Goal: Information Seeking & Learning: Learn about a topic

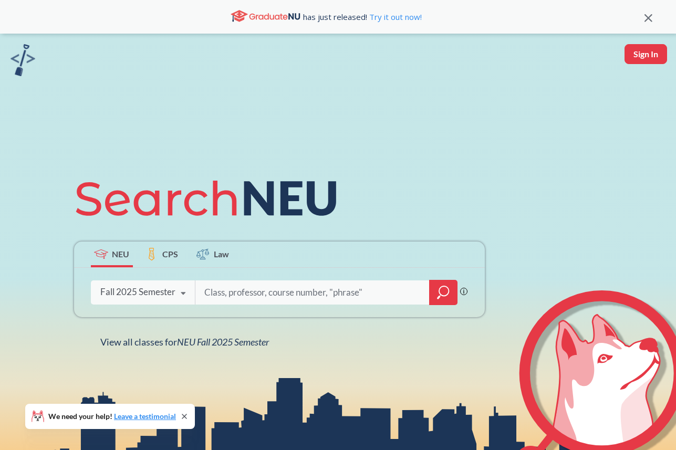
click at [261, 300] on input "search" at bounding box center [312, 293] width 219 height 22
type input "colonialism"
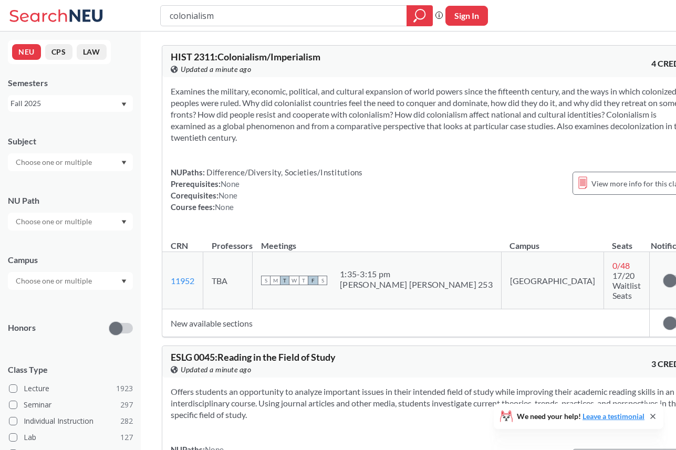
drag, startPoint x: 408, startPoint y: 76, endPoint x: 465, endPoint y: 147, distance: 90.9
click at [465, 147] on div "HIST 2311 : Colonialism/Imperialism View this course on Banner. Updated a minut…" at bounding box center [432, 191] width 540 height 292
click at [468, 146] on div "Examines the military, economic, political, and cultural expansion of world pow…" at bounding box center [431, 153] width 539 height 152
click at [384, 130] on section "Examines the military, economic, political, and cultural expansion of world pow…" at bounding box center [432, 115] width 522 height 58
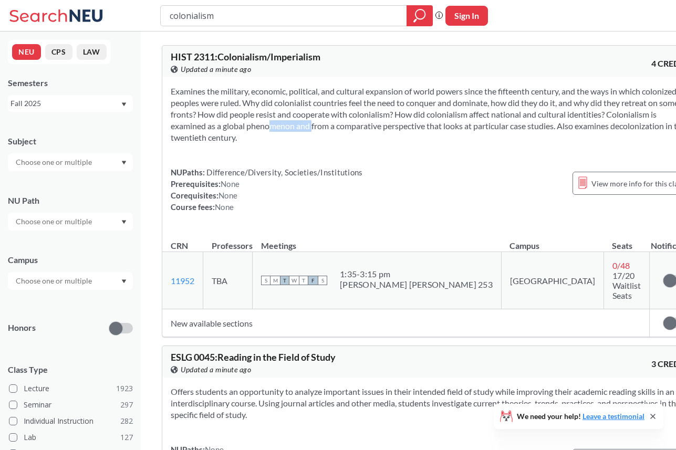
click at [384, 130] on section "Examines the military, economic, political, and cultural expansion of world pow…" at bounding box center [432, 115] width 522 height 58
click at [313, 142] on section "Examines the military, economic, political, and cultural expansion of world pow…" at bounding box center [432, 115] width 522 height 58
drag, startPoint x: 356, startPoint y: 266, endPoint x: 429, endPoint y: 280, distance: 74.8
click at [429, 280] on div "S M T W T F S 1:35 - 3:15 pm [PERSON_NAME] [PERSON_NAME] 253" at bounding box center [377, 280] width 232 height 23
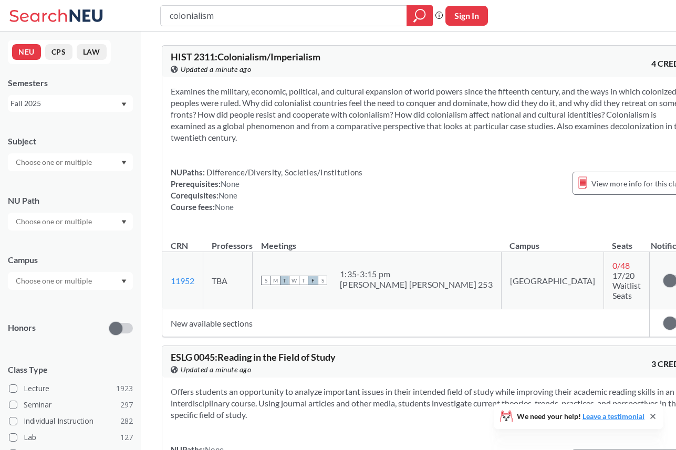
click at [435, 280] on td "S M T W T F S 1:35 - 3:15 pm [PERSON_NAME] [PERSON_NAME] 253" at bounding box center [377, 280] width 249 height 57
drag, startPoint x: 281, startPoint y: 151, endPoint x: 291, endPoint y: 83, distance: 69.0
click at [291, 83] on div "Examines the military, economic, political, and cultural expansion of world pow…" at bounding box center [431, 153] width 539 height 152
click at [352, 96] on section "Examines the military, economic, political, and cultural expansion of world pow…" at bounding box center [432, 115] width 522 height 58
click at [409, 91] on section "Examines the military, economic, political, and cultural expansion of world pow…" at bounding box center [432, 115] width 522 height 58
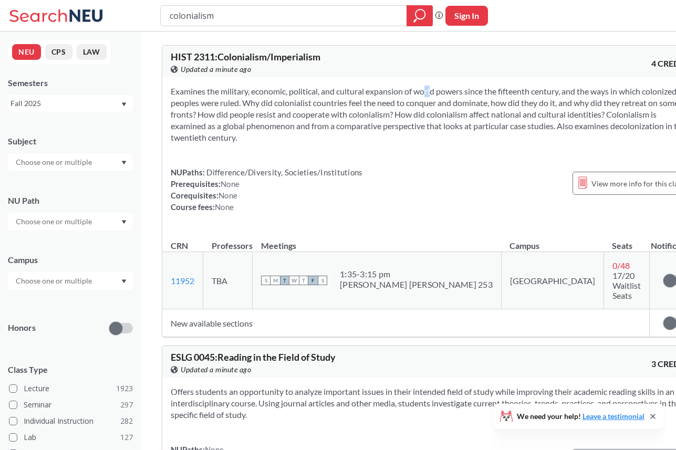
click at [409, 91] on section "Examines the military, economic, political, and cultural expansion of world pow…" at bounding box center [432, 115] width 522 height 58
click at [460, 77] on div "Examines the military, economic, political, and cultural expansion of world pow…" at bounding box center [431, 153] width 539 height 152
click at [201, 53] on span "HIST 2311 : Colonialism/Imperialism" at bounding box center [246, 57] width 150 height 12
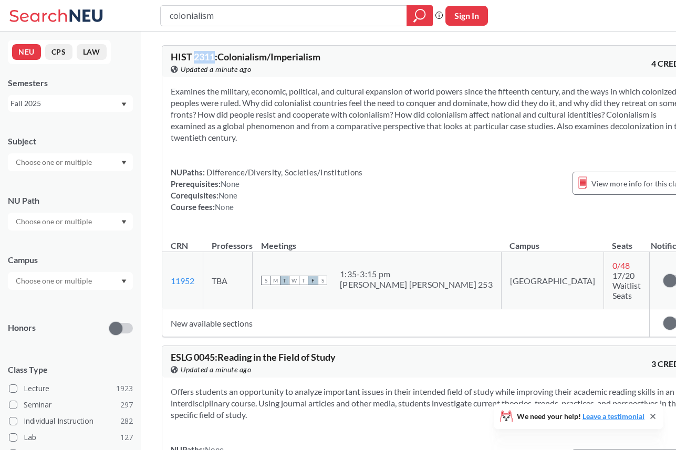
copy span "2311"
click at [241, 15] on input "colonialism" at bounding box center [284, 16] width 231 height 18
click at [68, 155] on div at bounding box center [70, 162] width 125 height 18
drag, startPoint x: 67, startPoint y: 162, endPoint x: 47, endPoint y: 142, distance: 28.2
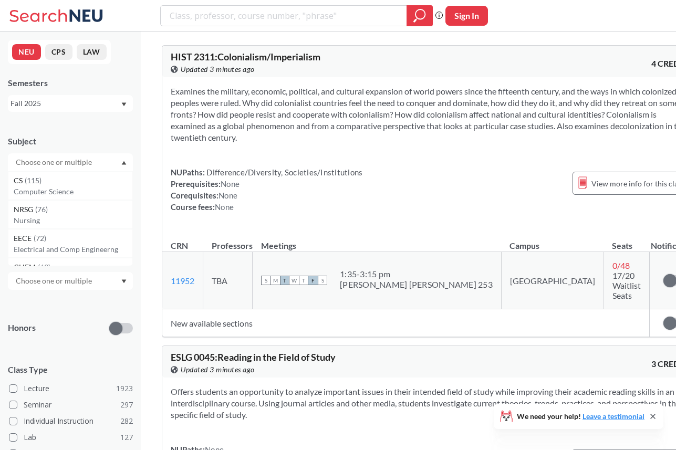
click at [54, 150] on div "Subject CS ( 115 ) Computer Science NRSG ( 76 ) Nursing EECE ( 72 ) Electrical …" at bounding box center [70, 148] width 125 height 46
type input "hist"
click at [42, 192] on p "History" at bounding box center [73, 192] width 119 height 11
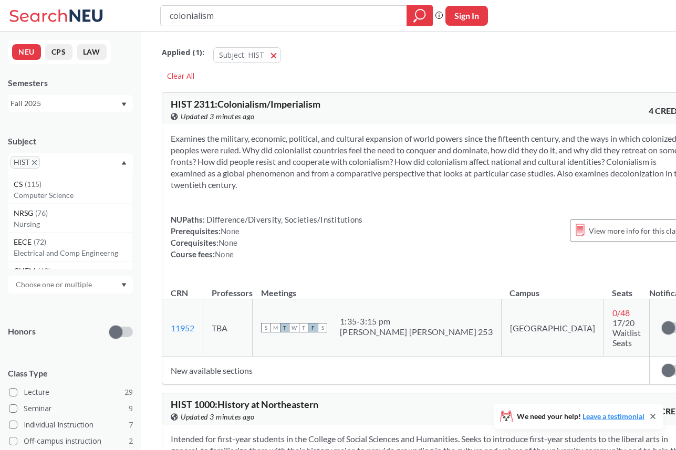
click at [358, 71] on div "Applied ( 1 ): Subject: HIST HIST Clear All" at bounding box center [430, 60] width 537 height 47
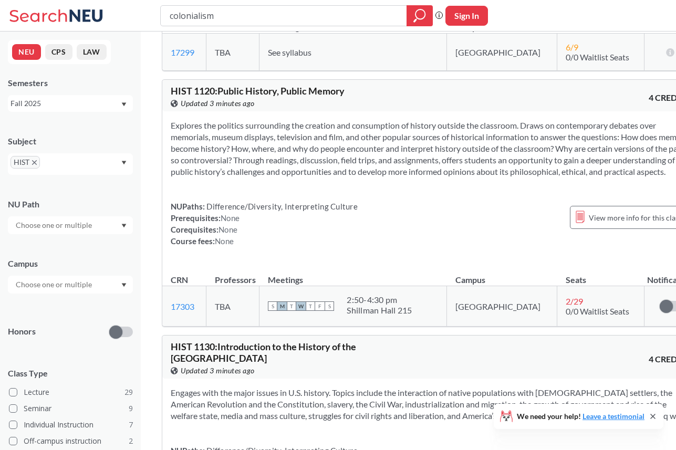
scroll to position [771, 0]
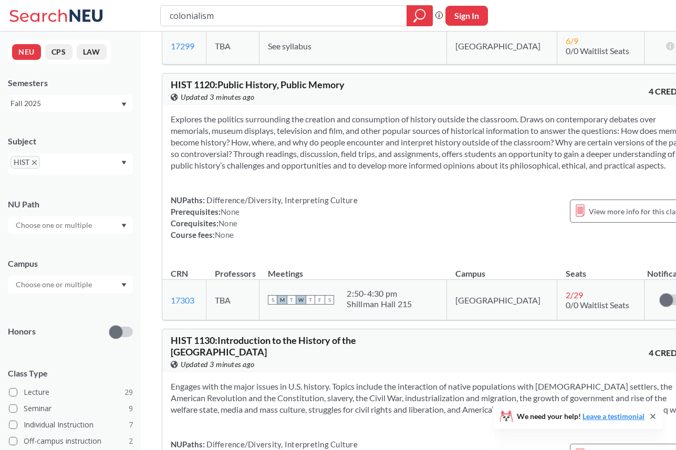
click at [273, 114] on section "Explores the politics surrounding the creation and consumption of history outsi…" at bounding box center [430, 143] width 519 height 58
click at [341, 143] on section "Explores the politics surrounding the creation and consumption of history outsi…" at bounding box center [430, 143] width 519 height 58
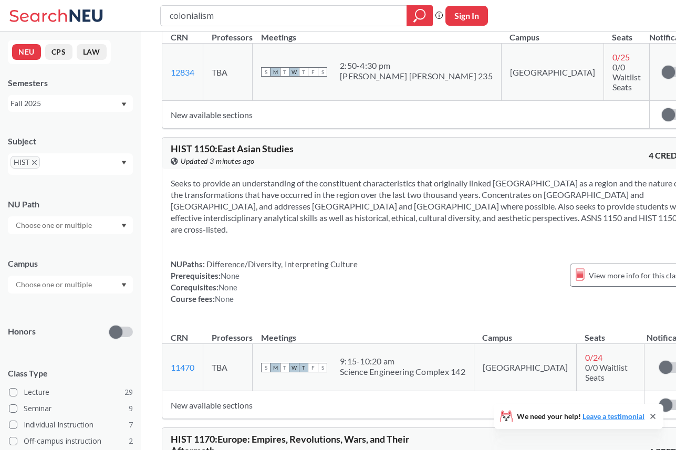
scroll to position [1254, 0]
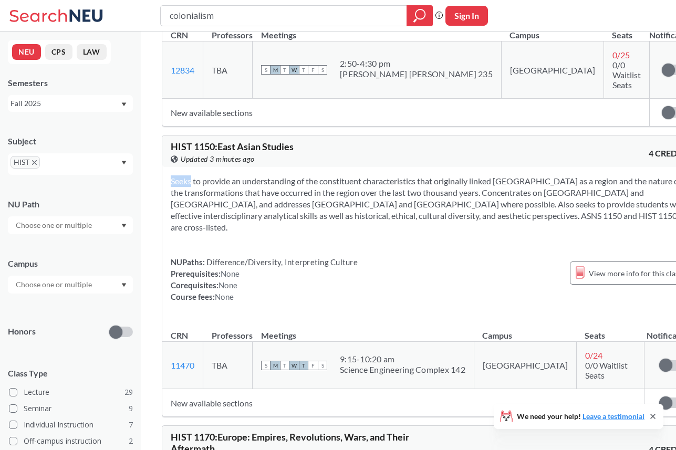
drag, startPoint x: 310, startPoint y: 159, endPoint x: 297, endPoint y: 213, distance: 55.0
click at [297, 213] on div "Seeks to provide an understanding of the constituent characteristics that origi…" at bounding box center [430, 243] width 536 height 152
click at [296, 197] on section "Seeks to provide an understanding of the constituent characteristics that origi…" at bounding box center [430, 205] width 519 height 58
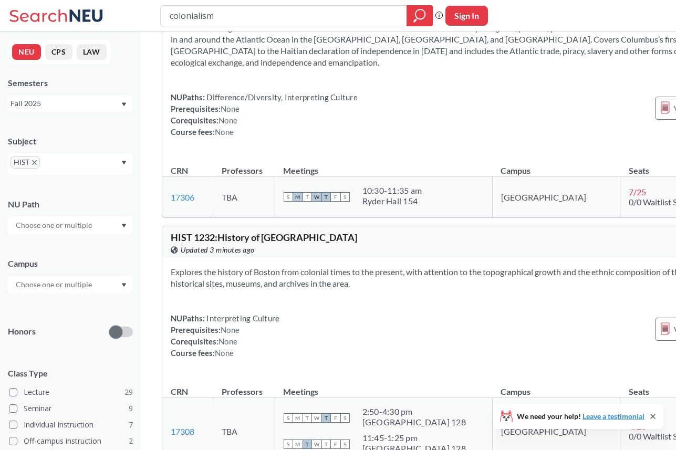
scroll to position [2892, 0]
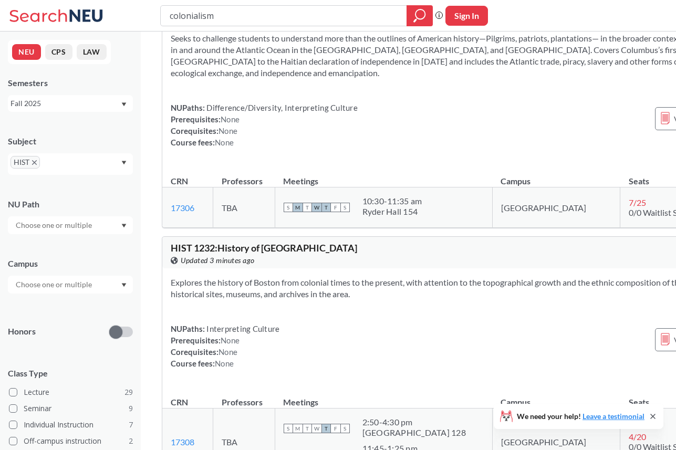
click at [290, 79] on section "Seeks to challenge students to understand more than the outlines of American hi…" at bounding box center [473, 56] width 604 height 46
click at [322, 79] on section "Seeks to challenge students to understand more than the outlines of American hi…" at bounding box center [473, 56] width 604 height 46
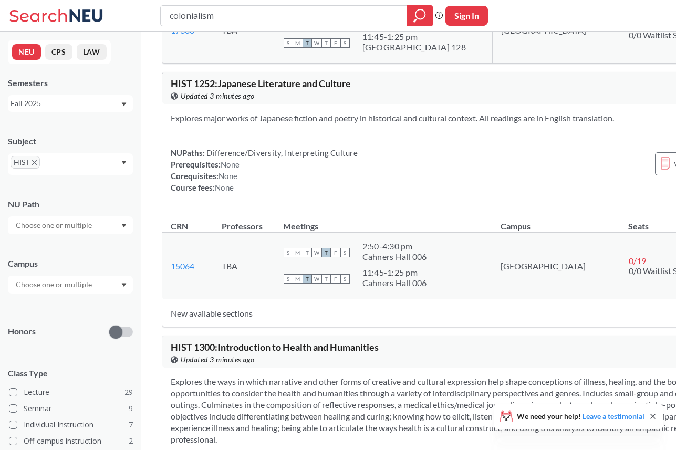
scroll to position [3183, 0]
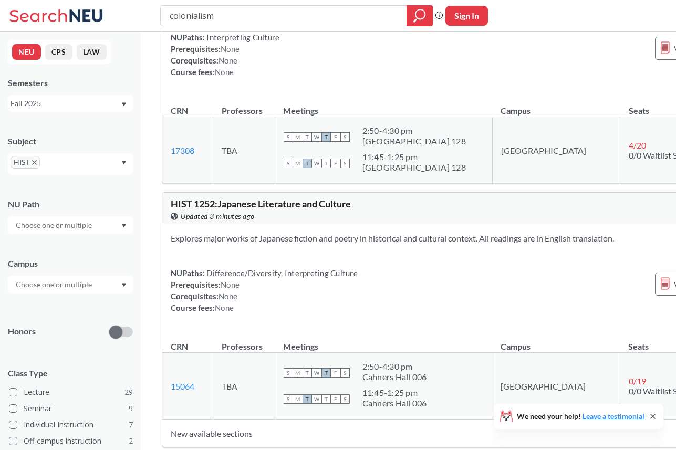
drag, startPoint x: 292, startPoint y: 179, endPoint x: 292, endPoint y: 163, distance: 15.8
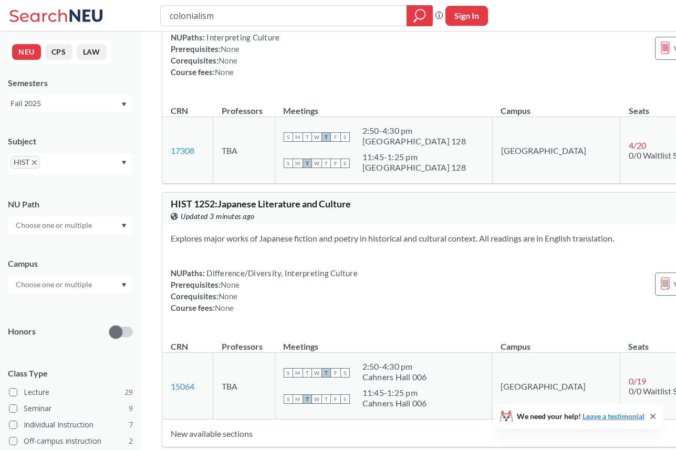
click at [292, 95] on div "Explores the history of Boston from colonial times to the present, with attenti…" at bounding box center [472, 36] width 621 height 118
copy span "1232"
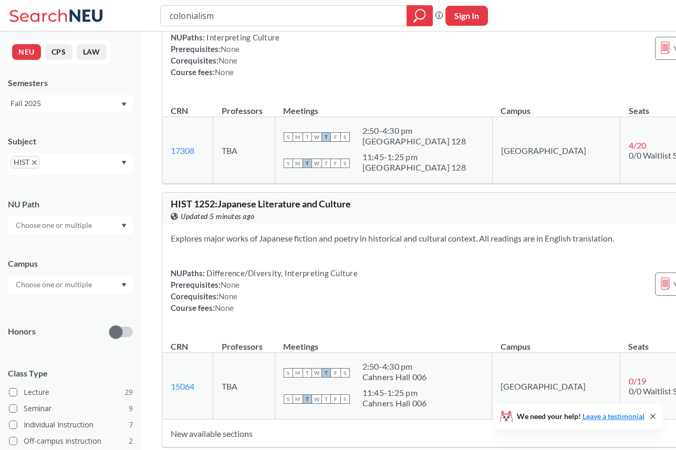
drag, startPoint x: 533, startPoint y: 185, endPoint x: 529, endPoint y: 162, distance: 23.0
click at [529, 95] on div "Explores the history of Boston from colonial times to the present, with attenti…" at bounding box center [472, 36] width 621 height 118
click at [236, 11] on input "colonialism" at bounding box center [284, 16] width 231 height 18
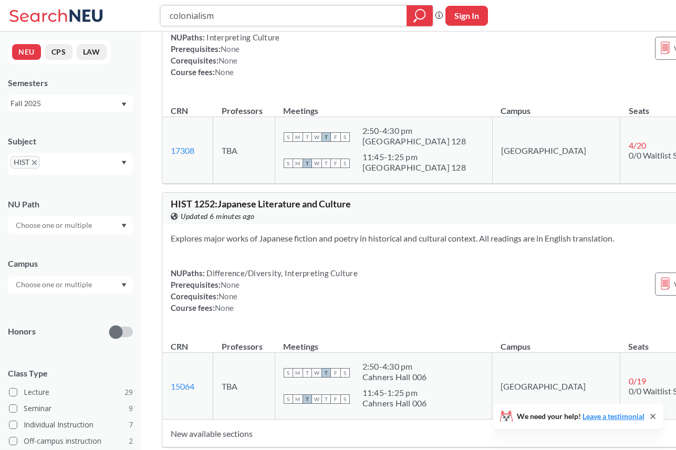
click at [236, 11] on input "colonialism" at bounding box center [284, 16] width 231 height 18
type input "latin american film"
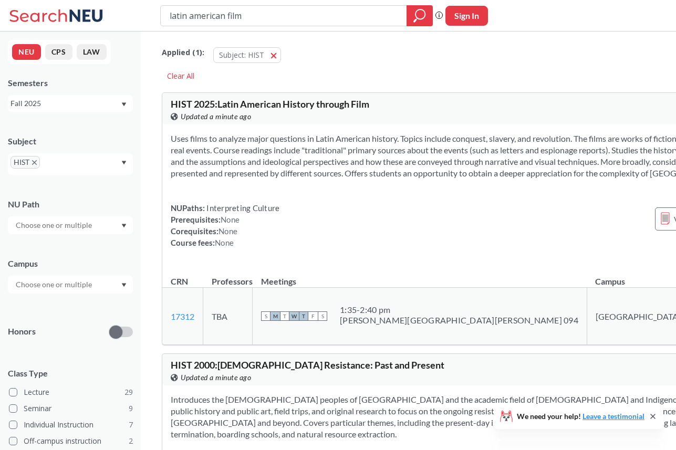
scroll to position [2, 0]
